Goal: Check status: Check status

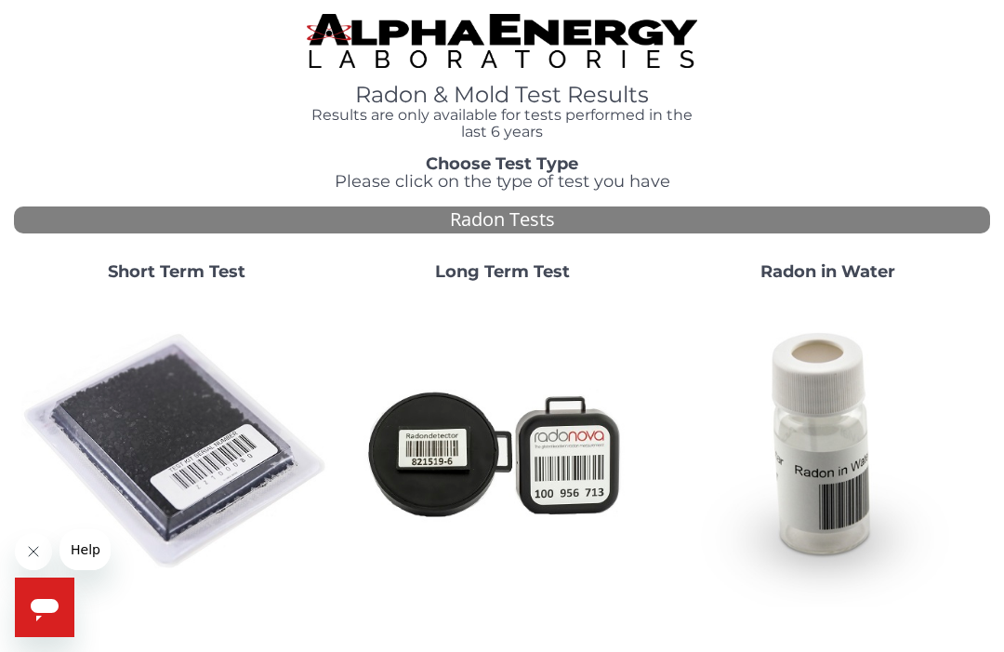
click at [188, 441] on img at bounding box center [176, 452] width 311 height 311
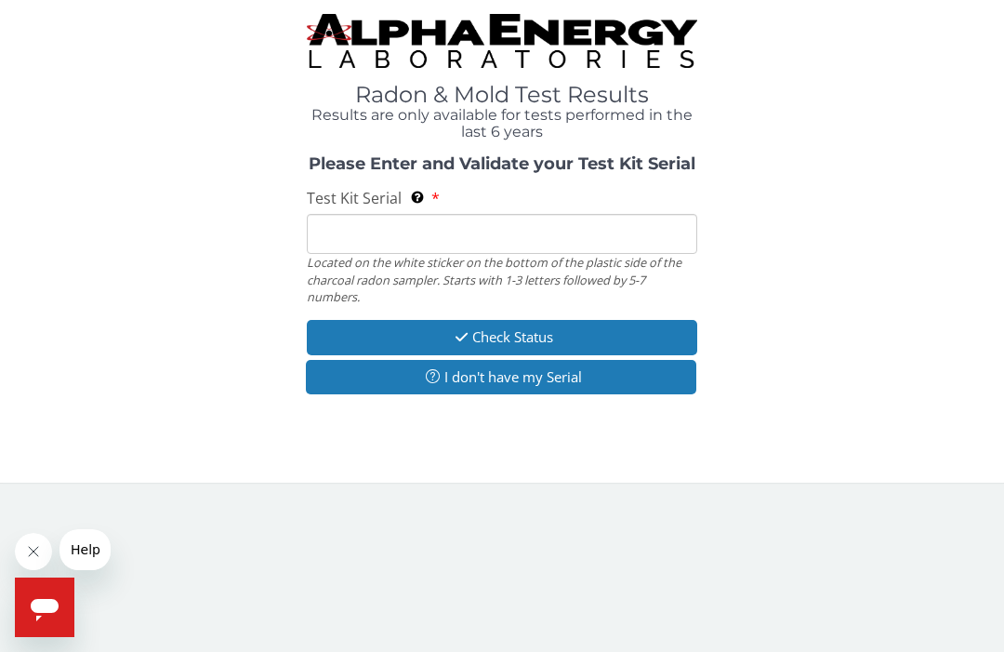
click at [420, 232] on input "Test Kit Serial Located on the white sticker on the bottom of the plastic side …" at bounding box center [502, 234] width 390 height 40
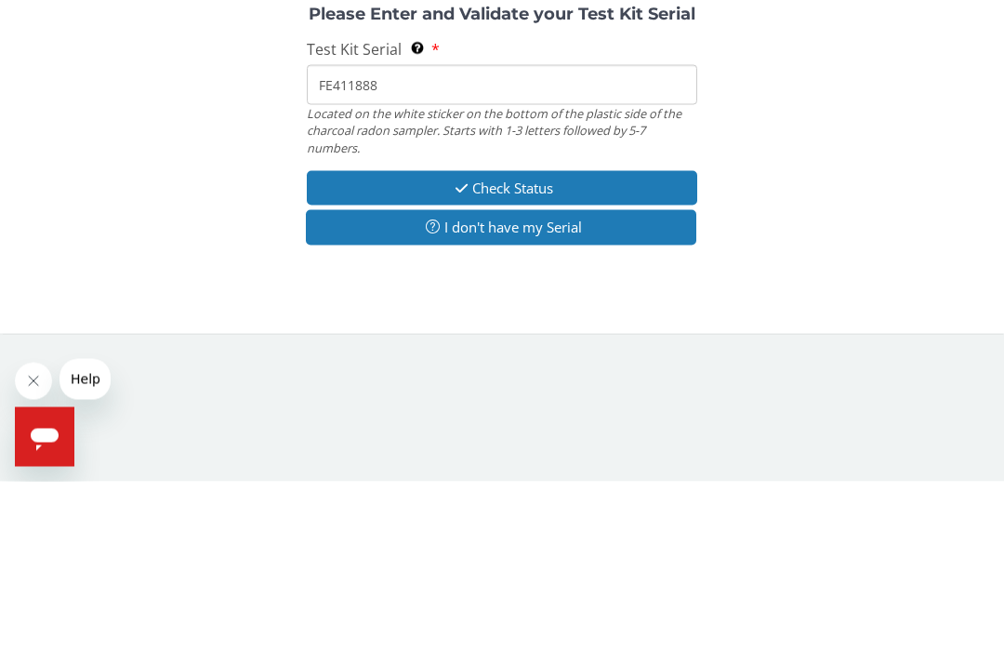
type input "FE411888"
click at [547, 341] on button "Check Status" at bounding box center [502, 358] width 390 height 34
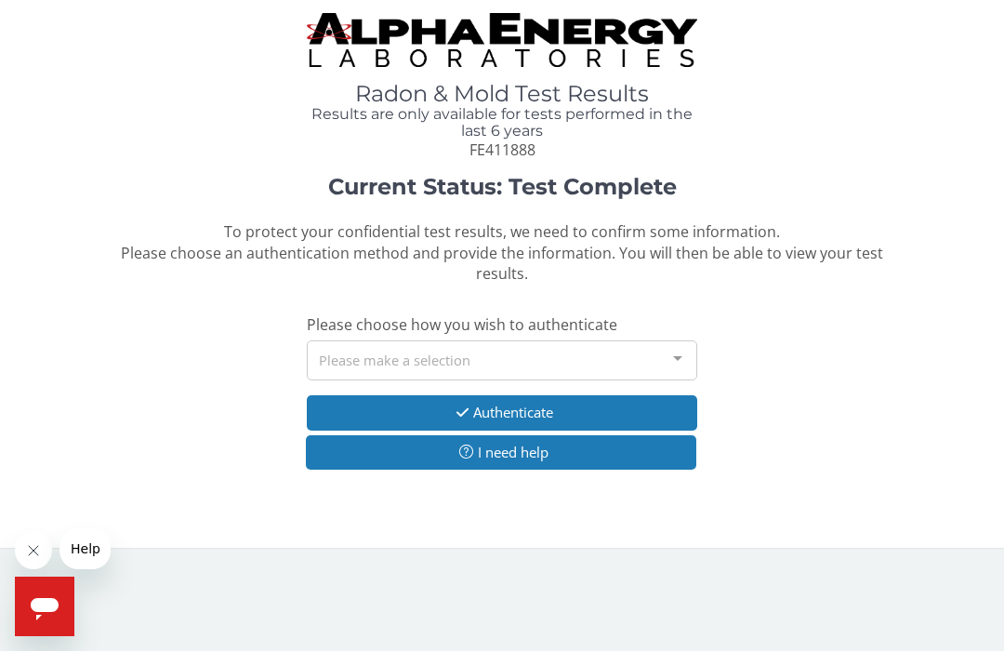
click at [672, 355] on div at bounding box center [677, 359] width 37 height 35
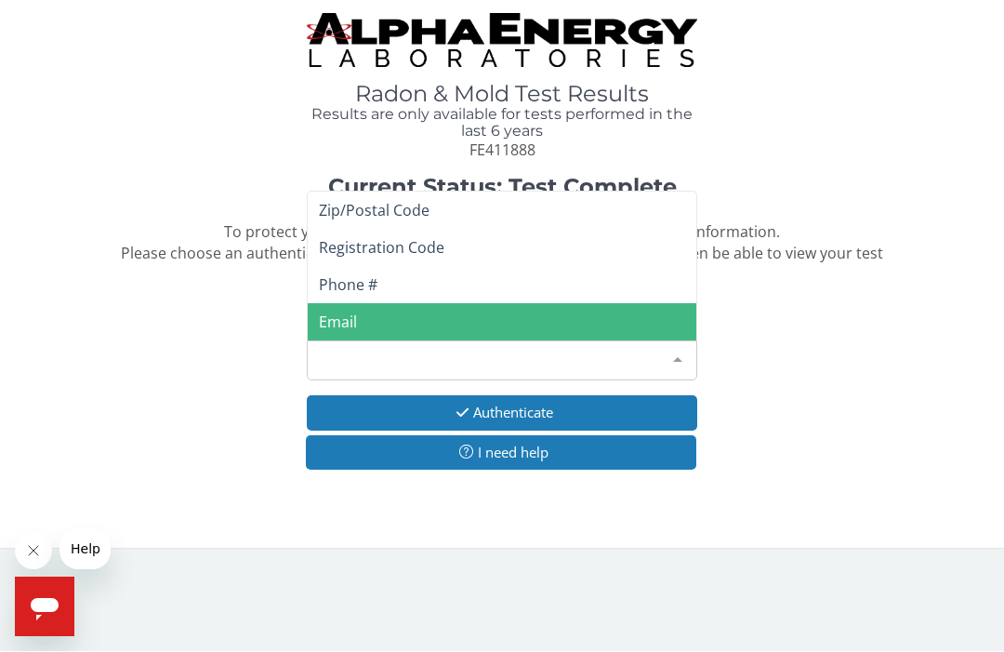
click at [346, 320] on span "Email" at bounding box center [338, 322] width 38 height 20
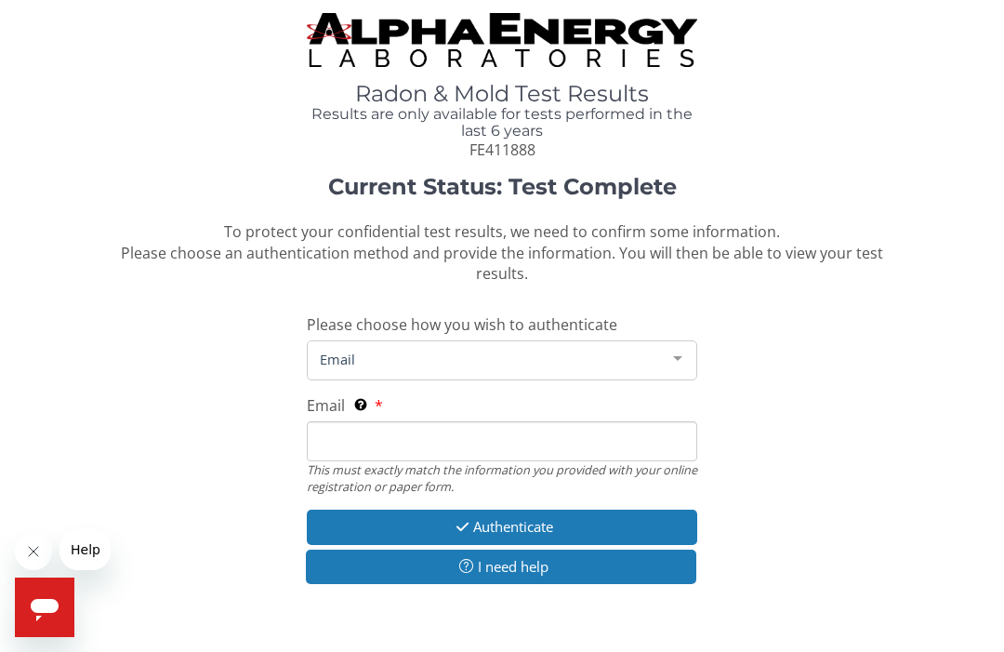
click at [330, 450] on input "Email This must exactly match the information you provided with your online reg…" at bounding box center [502, 441] width 390 height 40
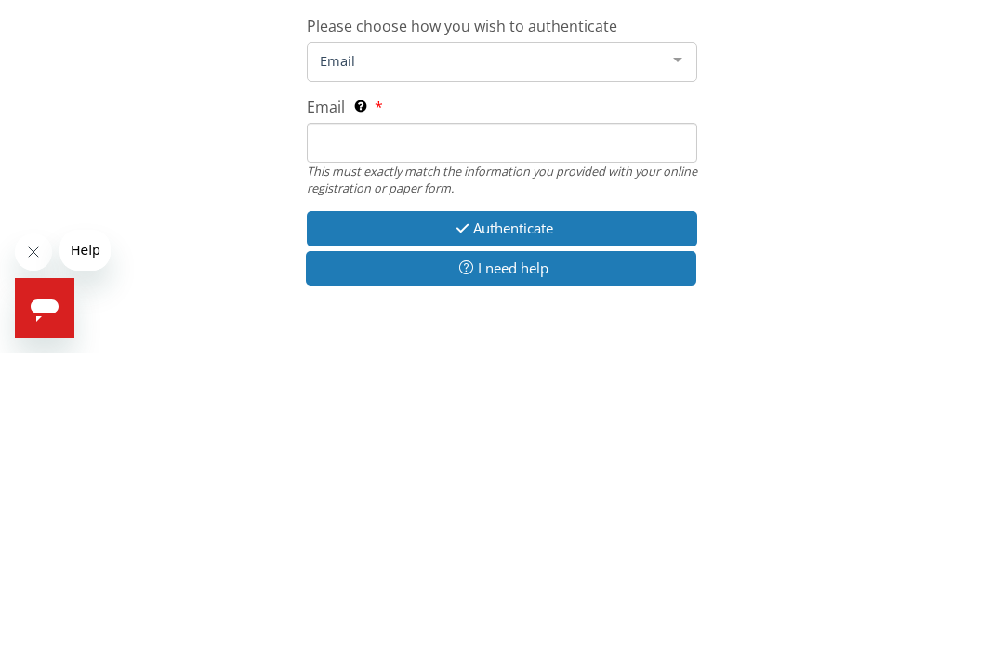
type input "[EMAIL_ADDRESS][DOMAIN_NAME]"
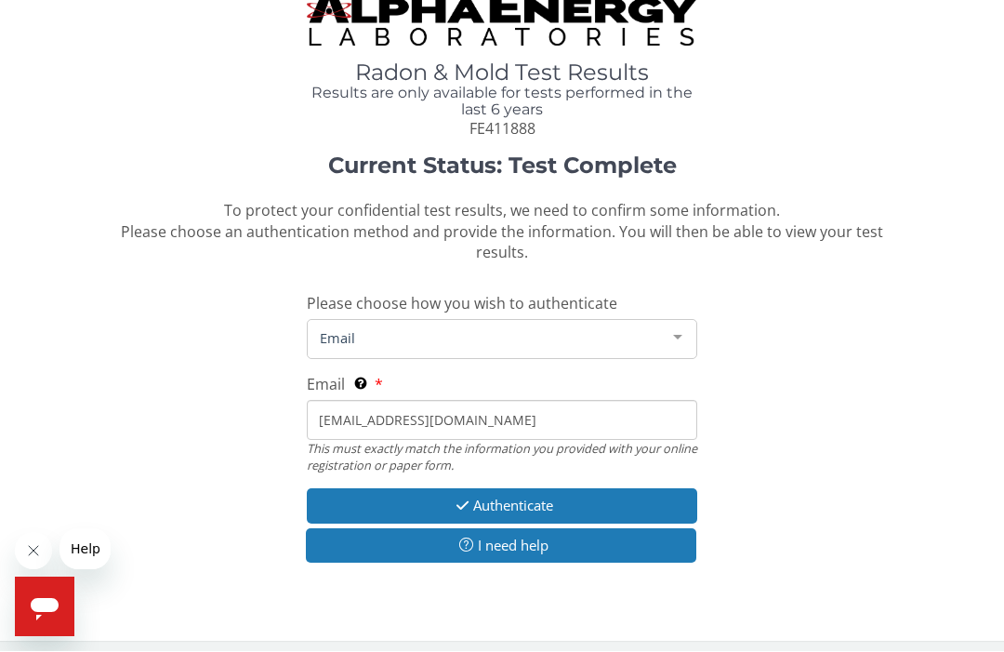
click at [531, 496] on button "Authenticate" at bounding box center [502, 506] width 390 height 34
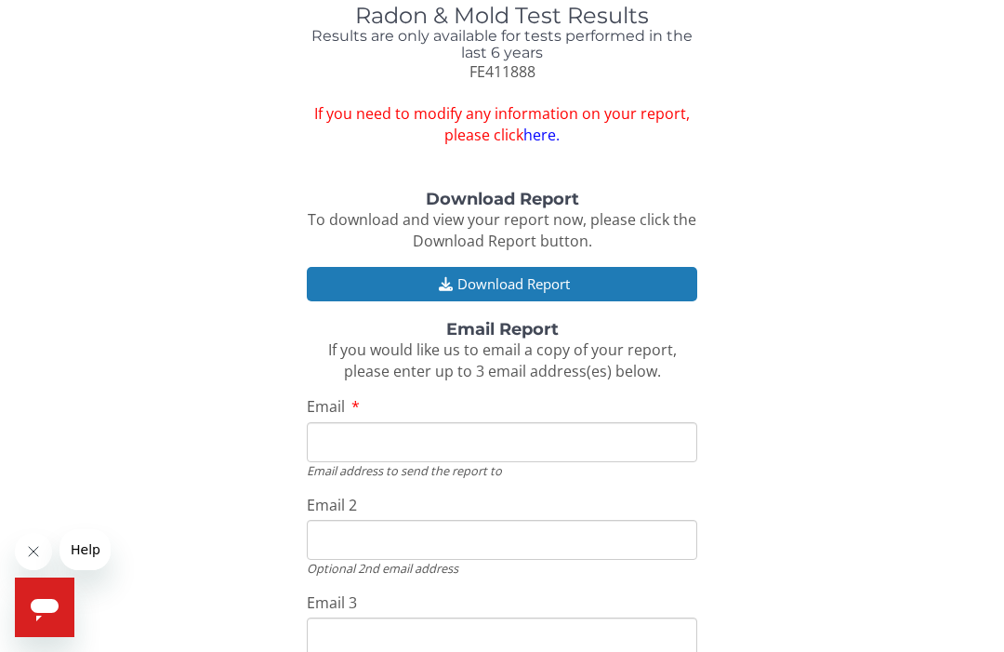
scroll to position [77, 0]
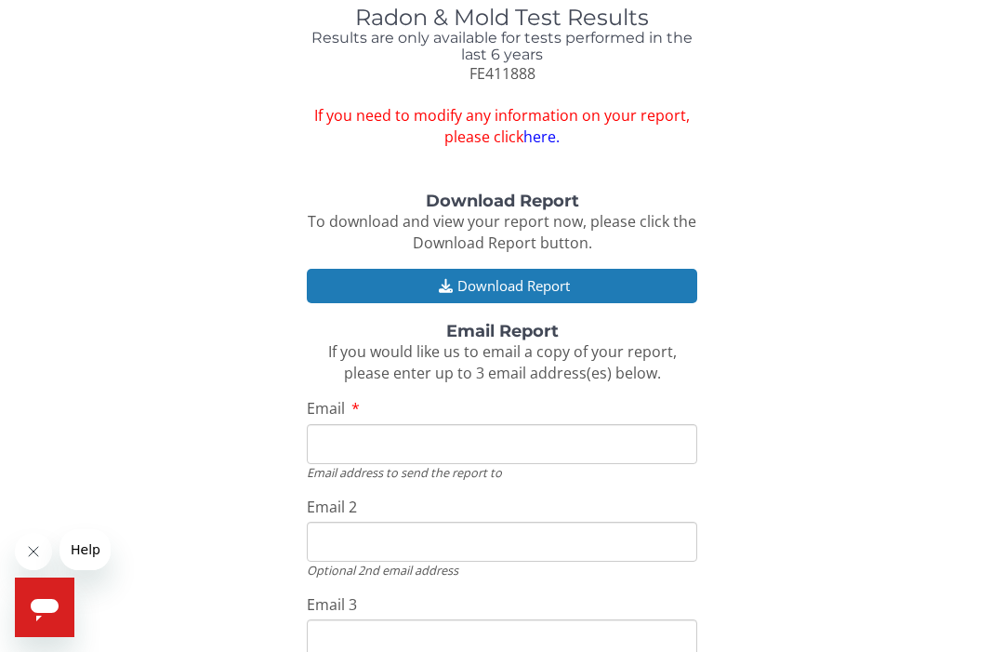
click at [345, 437] on input "Email" at bounding box center [502, 444] width 390 height 40
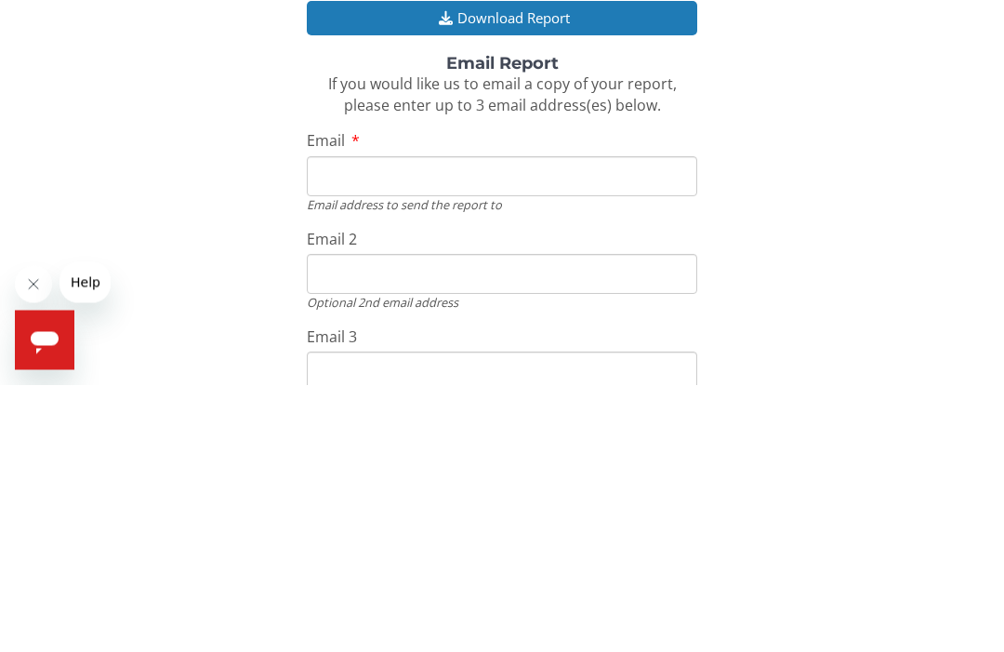
type input "[EMAIL_ADDRESS][DOMAIN_NAME]"
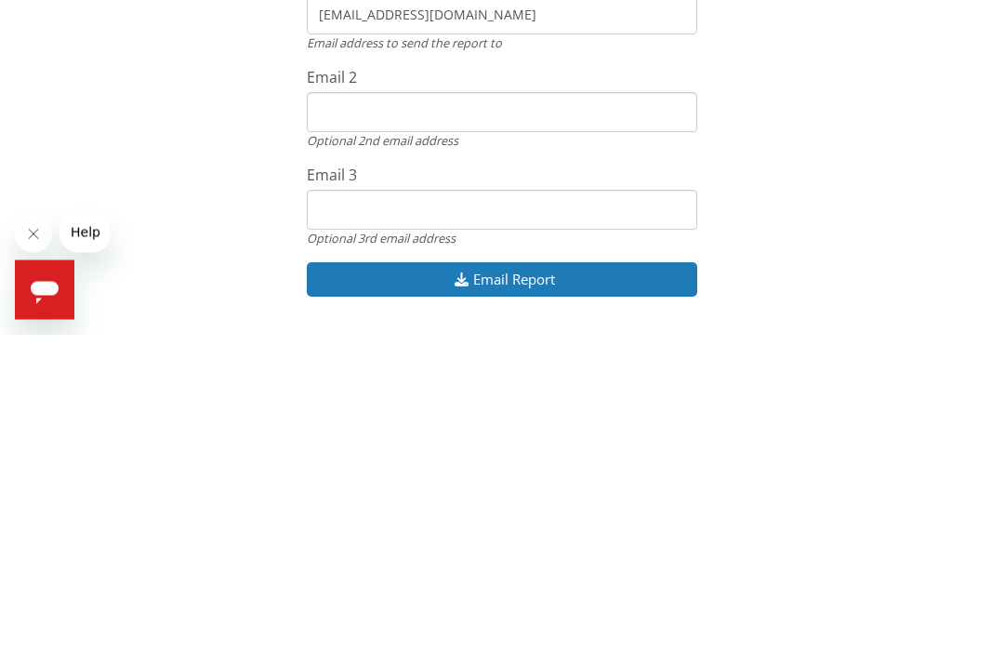
scroll to position [190, 0]
click at [500, 579] on button "Email Report" at bounding box center [502, 596] width 390 height 34
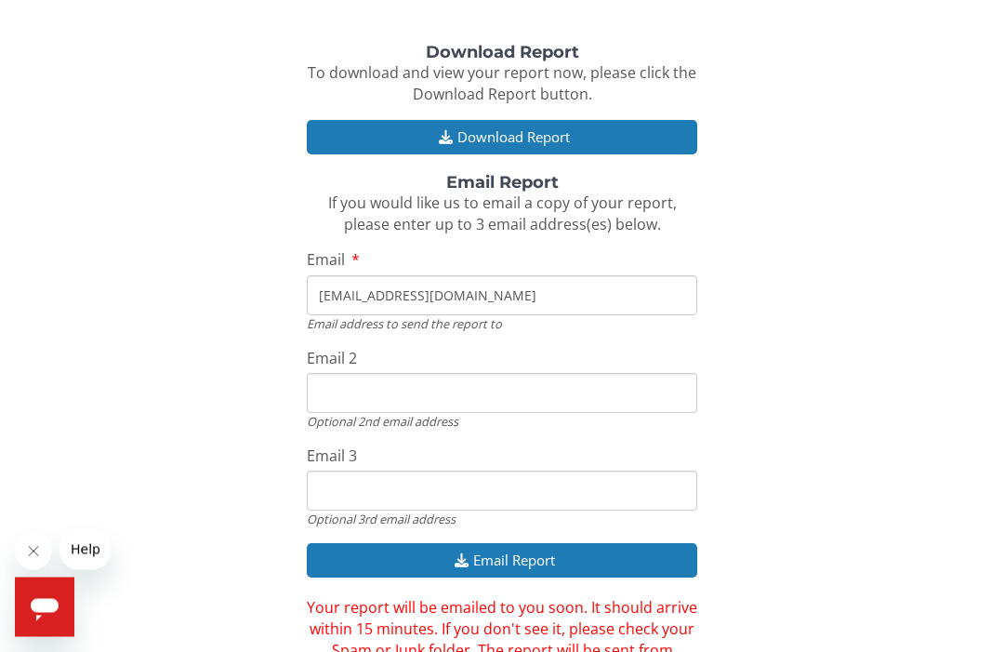
scroll to position [226, 0]
click at [509, 131] on button "Download Report" at bounding box center [502, 137] width 390 height 34
